Goal: Task Accomplishment & Management: Complete application form

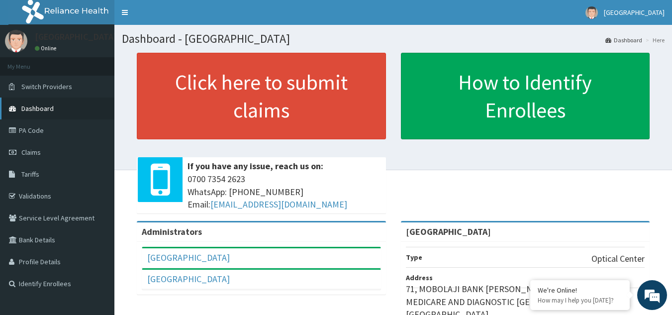
click at [58, 104] on link "Dashboard" at bounding box center [57, 109] width 114 height 22
click at [47, 156] on link "Claims" at bounding box center [57, 152] width 114 height 22
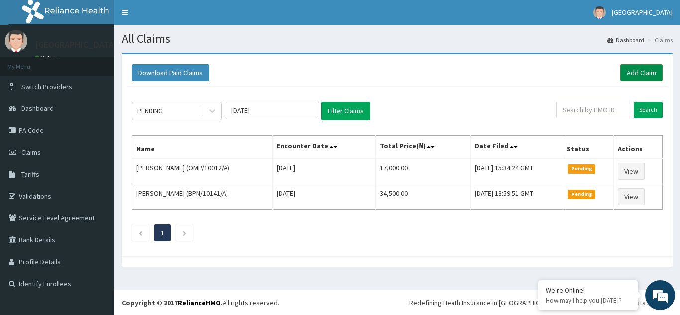
click at [631, 68] on link "Add Claim" at bounding box center [641, 72] width 42 height 17
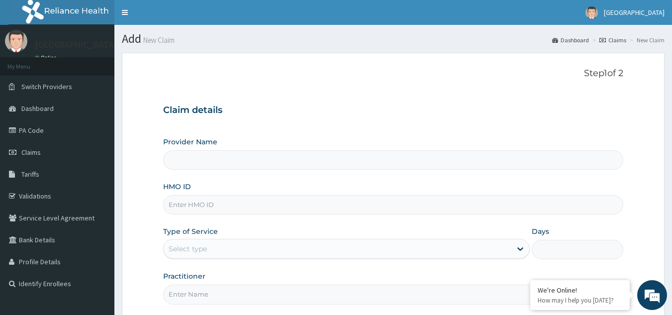
click at [260, 203] on input "HMO ID" at bounding box center [393, 204] width 461 height 19
type input "D"
type input "[GEOGRAPHIC_DATA]"
type input "DGE/10075/A"
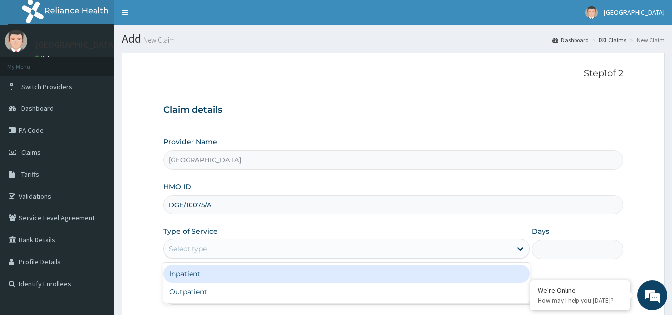
click at [241, 250] on div "Select type" at bounding box center [338, 249] width 348 height 16
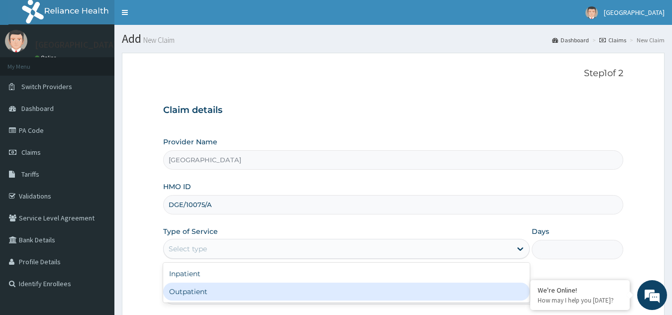
click at [222, 292] on div "Outpatient" at bounding box center [346, 292] width 367 height 18
type input "1"
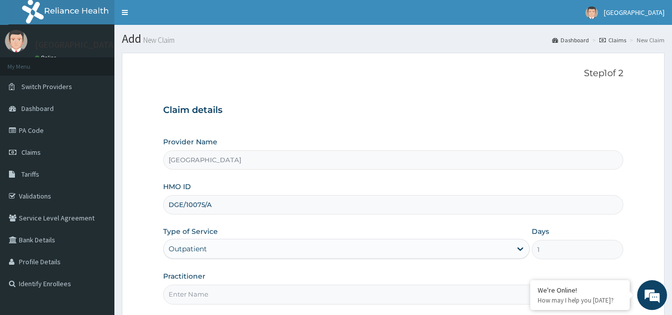
click at [275, 296] on input "Practitioner" at bounding box center [393, 294] width 461 height 19
type input "Dr Efosa Airen"
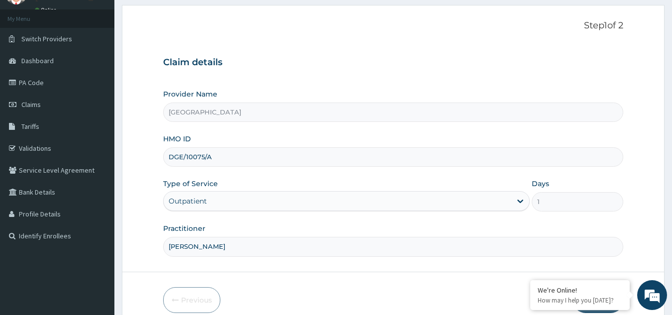
scroll to position [94, 0]
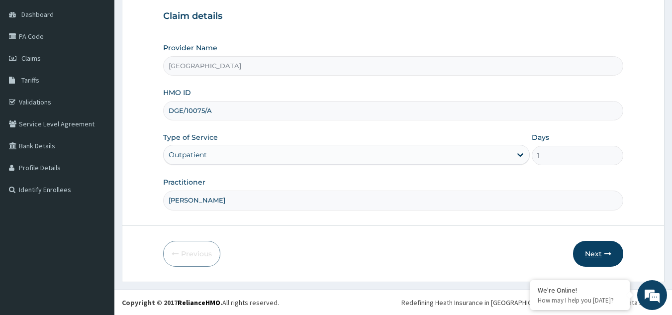
click at [612, 250] on button "Next" at bounding box center [598, 254] width 50 height 26
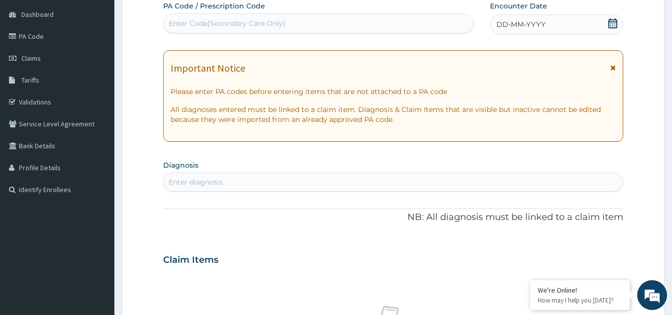
click at [234, 18] on div "Enter Code(Secondary Care Only)" at bounding box center [227, 23] width 117 height 10
click at [611, 22] on icon at bounding box center [613, 23] width 9 height 10
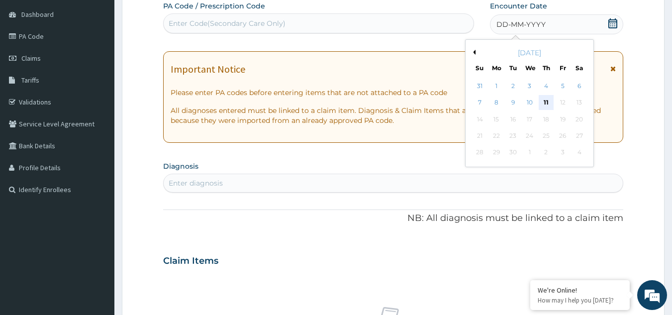
click at [544, 101] on div "11" at bounding box center [546, 103] width 15 height 15
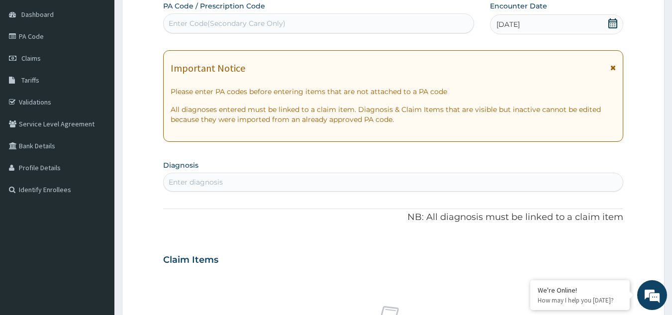
click at [289, 23] on div "Enter Code(Secondary Care Only)" at bounding box center [319, 23] width 310 height 16
type input "PA/ABC903"
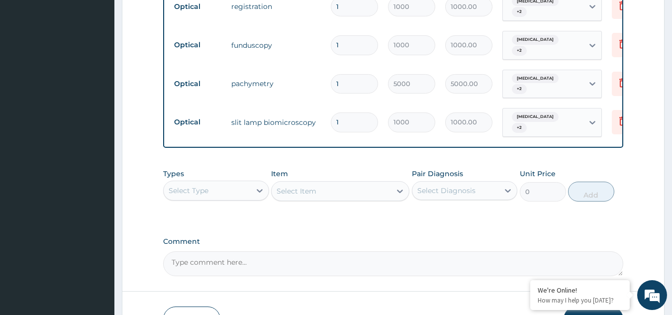
scroll to position [553, 0]
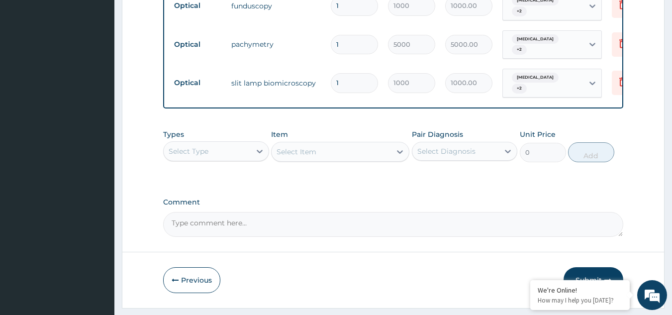
click at [591, 267] on button "Submit" at bounding box center [594, 280] width 60 height 26
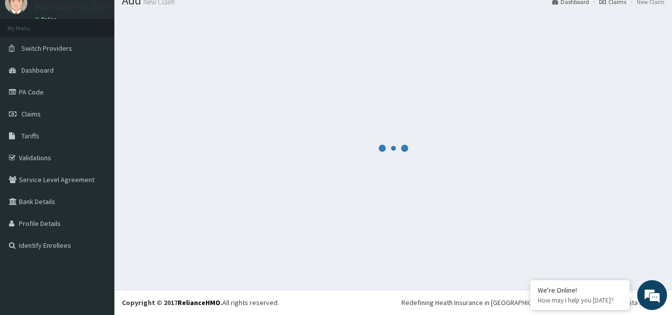
scroll to position [38, 0]
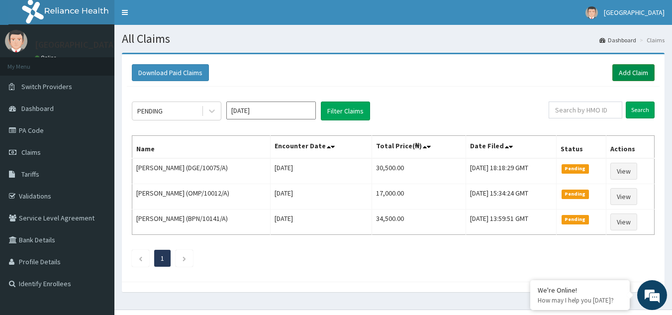
click at [635, 68] on link "Add Claim" at bounding box center [633, 72] width 42 height 17
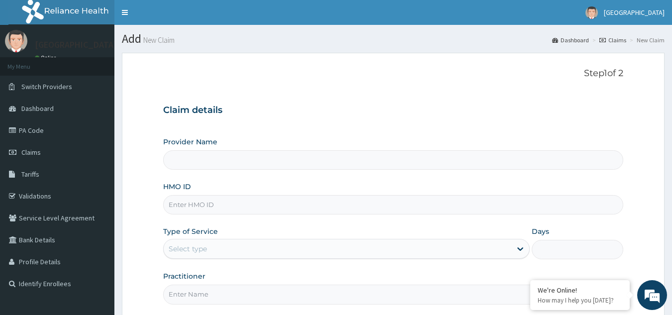
click at [261, 201] on input "HMO ID" at bounding box center [393, 204] width 461 height 19
type input "DGE/10075/B"
type input "Airen Eye Center"
type input "DGE/10075/B"
click at [224, 245] on div "Select type" at bounding box center [338, 249] width 348 height 16
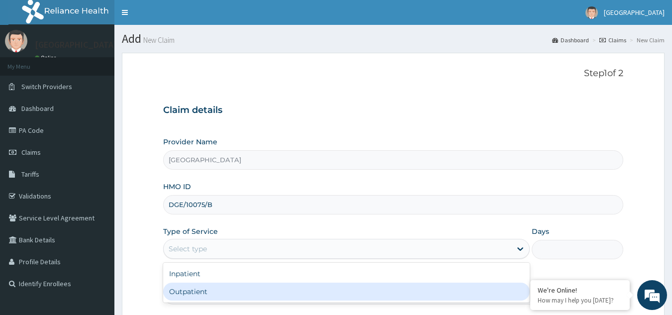
click at [209, 289] on div "Outpatient" at bounding box center [346, 292] width 367 height 18
type input "1"
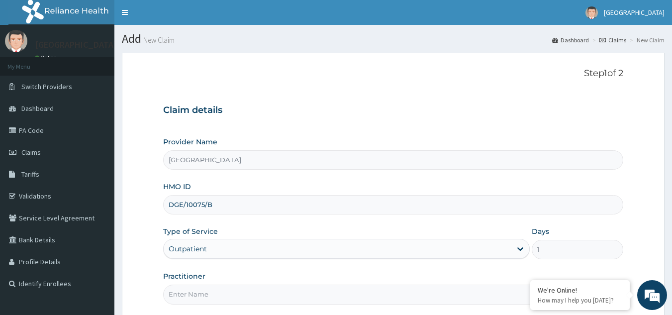
click at [209, 289] on input "Practitioner" at bounding box center [393, 294] width 461 height 19
type input "Dr Efosa Airen"
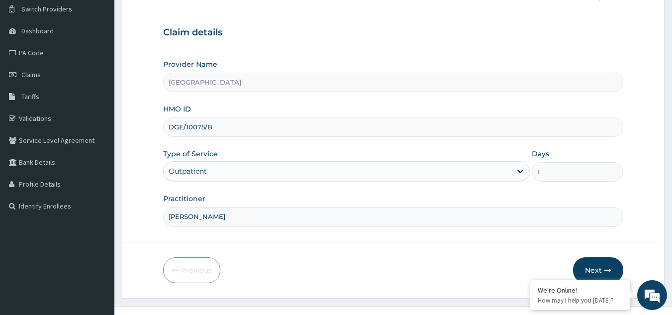
scroll to position [94, 0]
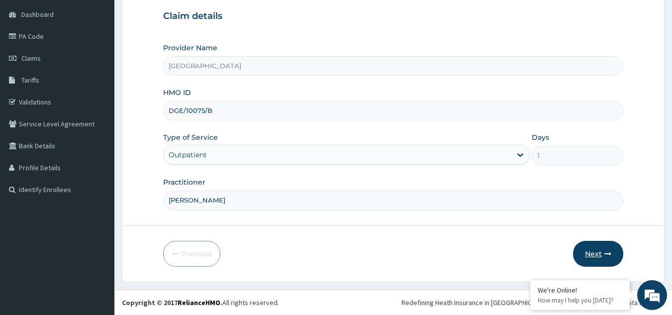
click at [592, 257] on button "Next" at bounding box center [598, 254] width 50 height 26
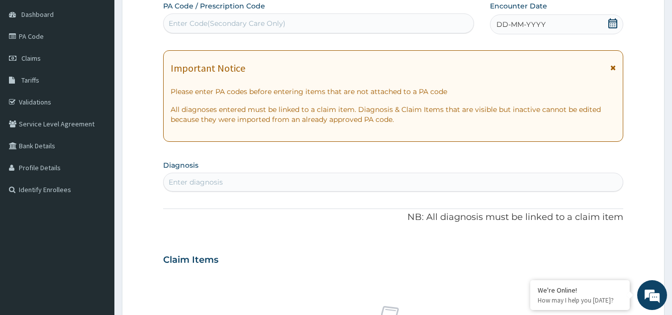
click at [614, 20] on icon at bounding box center [613, 23] width 9 height 10
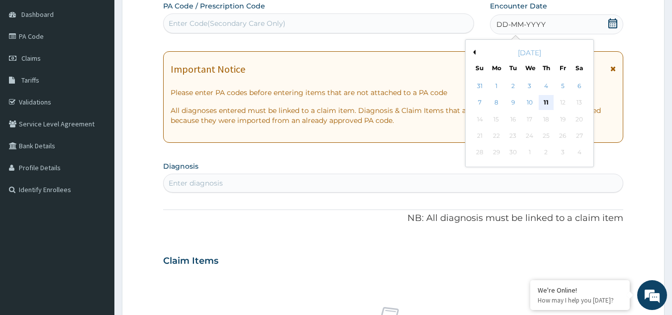
click at [545, 105] on div "11" at bounding box center [546, 103] width 15 height 15
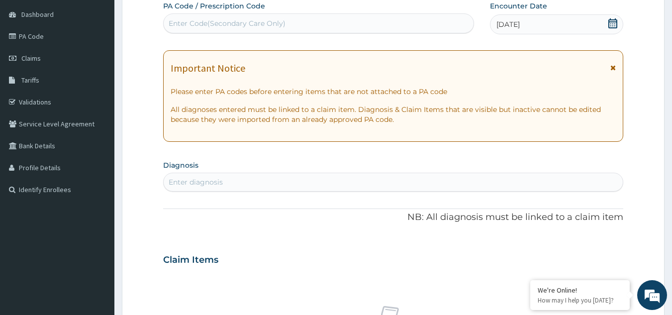
click at [260, 21] on div "Enter Code(Secondary Care Only)" at bounding box center [227, 23] width 117 height 10
type input "PA/9CFA02"
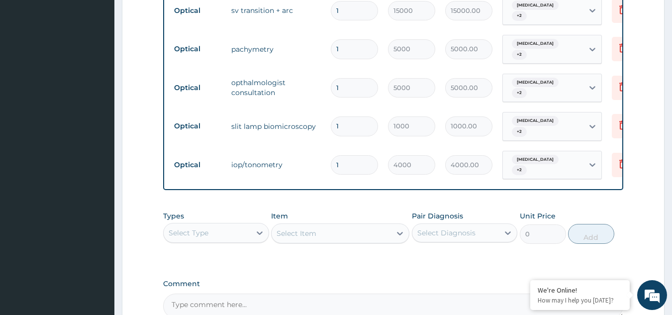
scroll to position [569, 0]
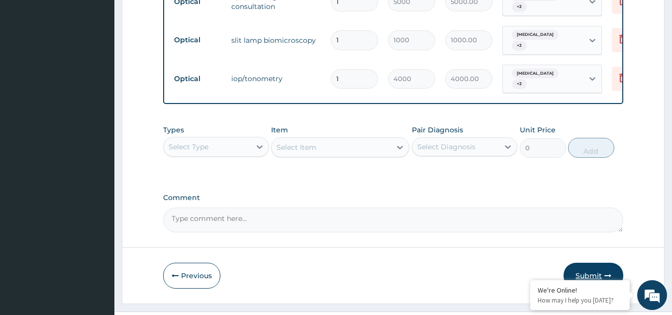
click at [611, 272] on icon "button" at bounding box center [608, 275] width 7 height 7
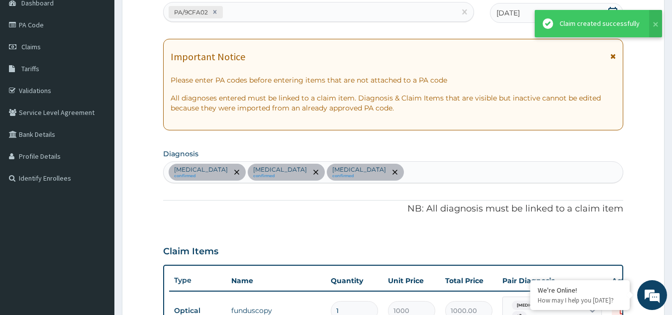
scroll to position [0, 0]
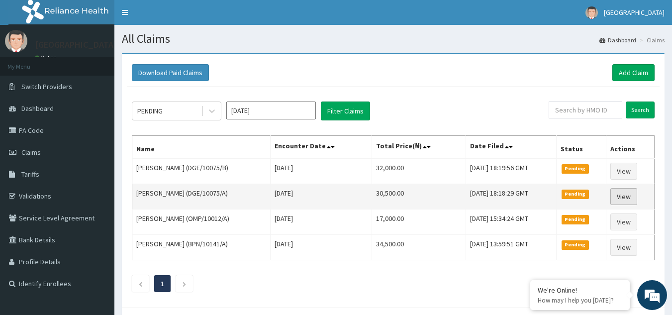
click at [635, 201] on link "View" at bounding box center [624, 196] width 27 height 17
click at [633, 198] on link "View" at bounding box center [624, 196] width 27 height 17
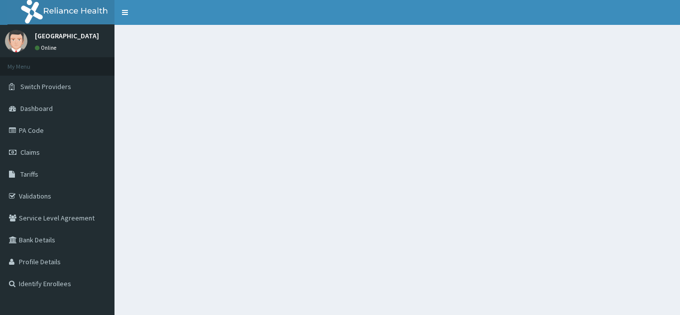
click at [594, 183] on div at bounding box center [396, 182] width 565 height 315
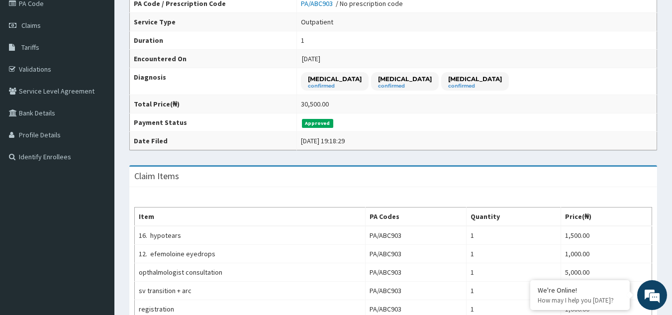
scroll to position [8, 0]
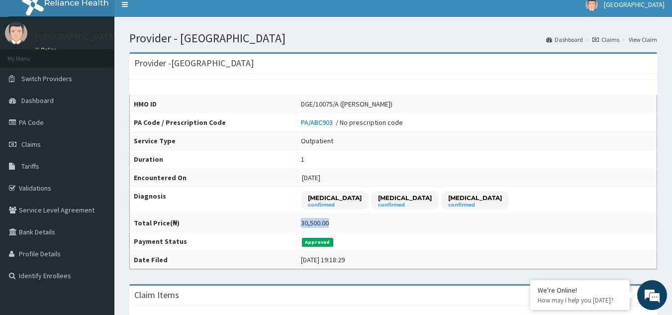
click at [553, 146] on td "Outpatient" at bounding box center [477, 141] width 360 height 18
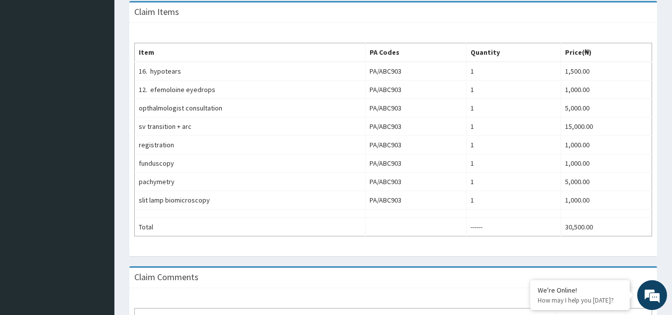
scroll to position [384, 0]
